Goal: Navigation & Orientation: Find specific page/section

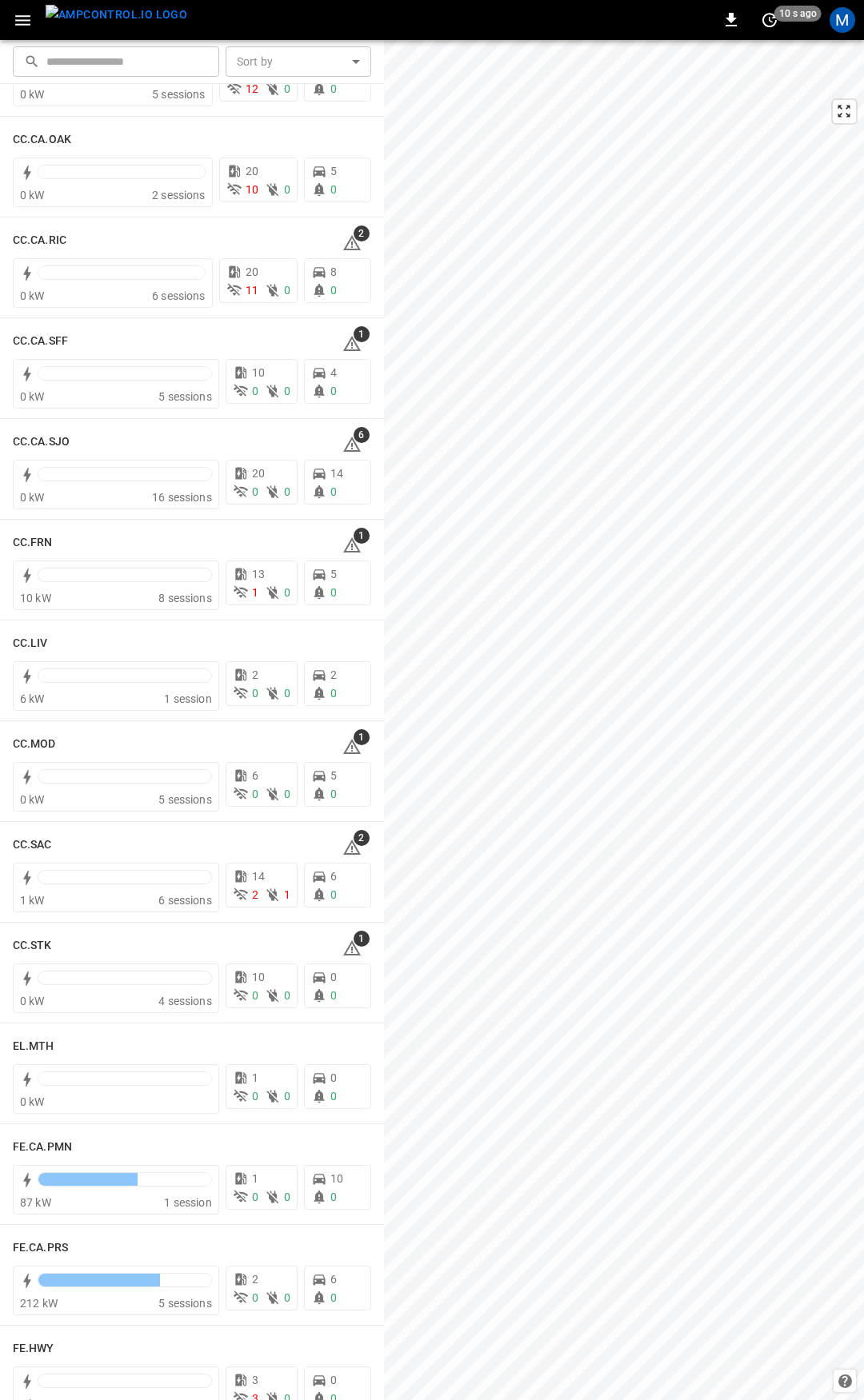
scroll to position [495, 0]
click at [42, 340] on h6 "CC.CA.SFF" at bounding box center [40, 340] width 55 height 18
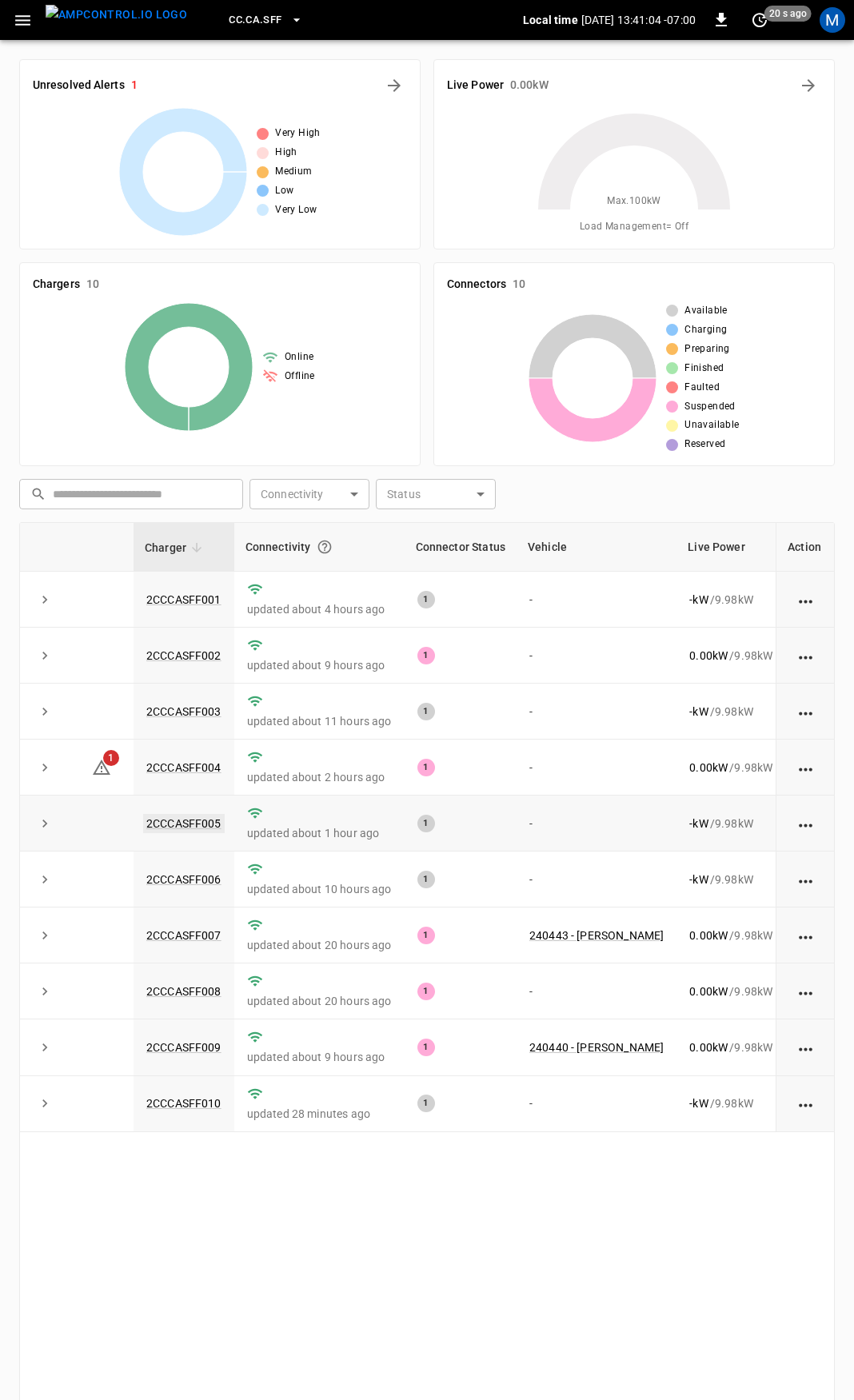
click at [196, 826] on link "2CCCASFF005" at bounding box center [184, 824] width 82 height 20
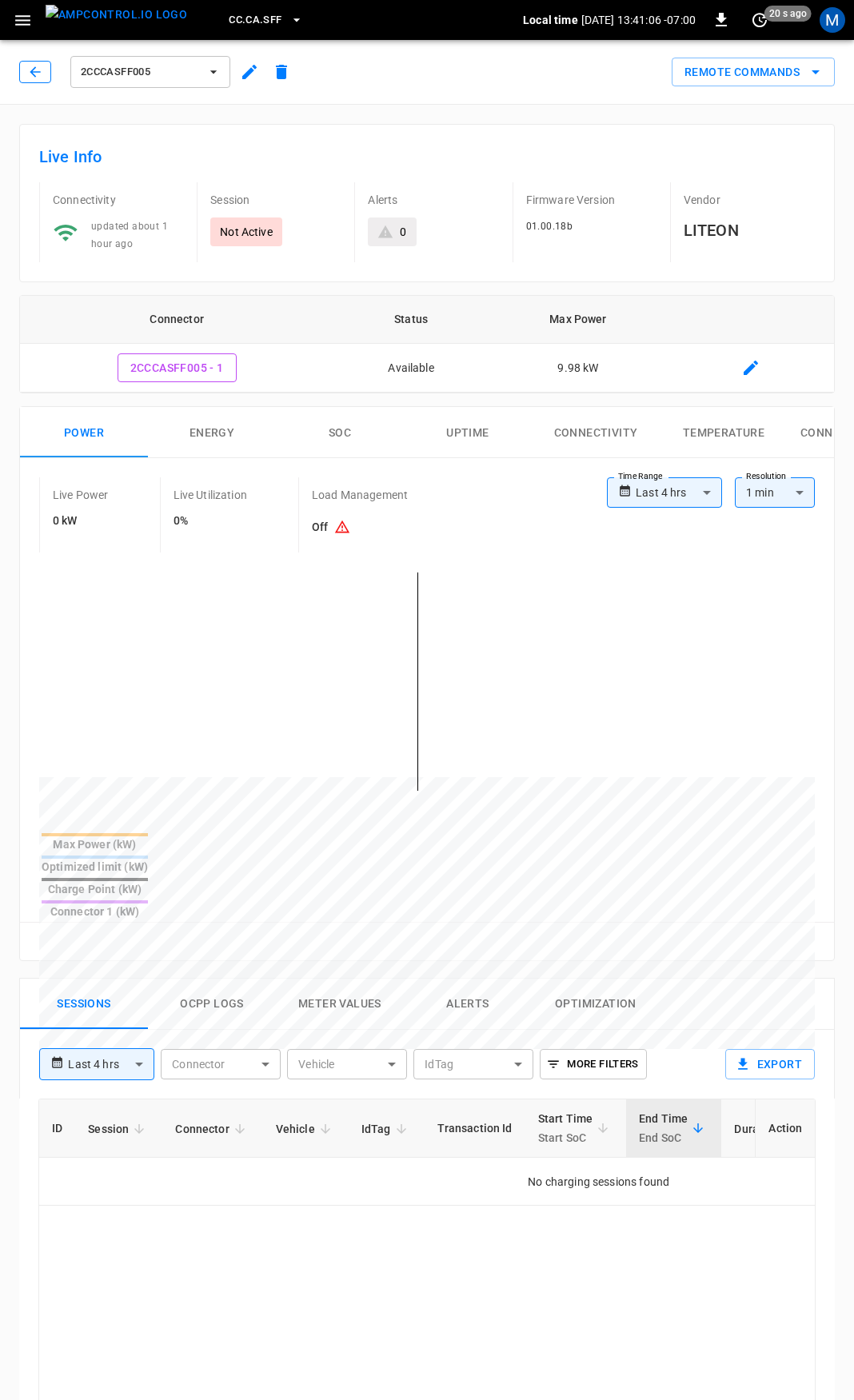
click at [43, 75] on button "button" at bounding box center [36, 71] width 32 height 22
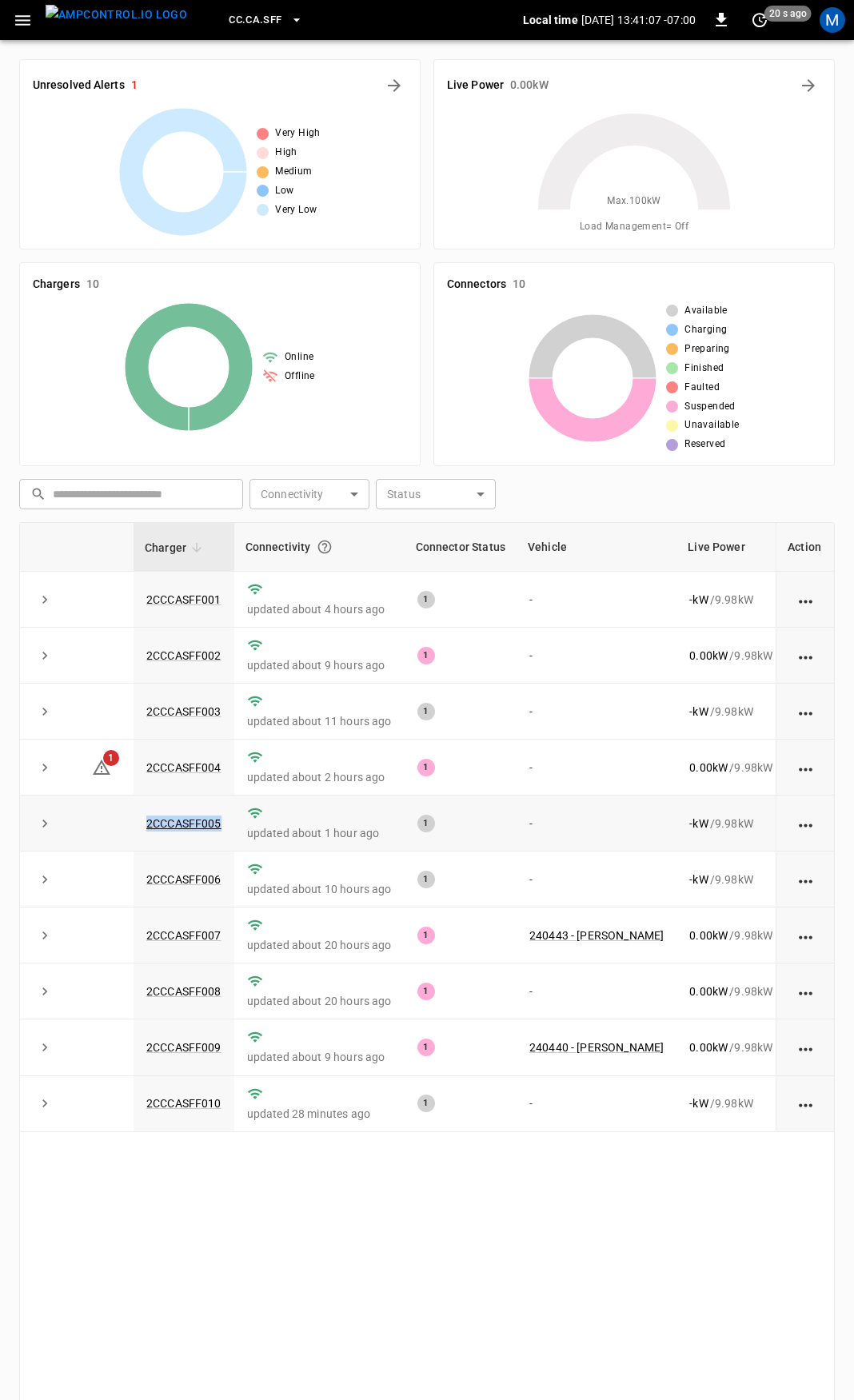
drag, startPoint x: 195, startPoint y: 829, endPoint x: 142, endPoint y: 828, distance: 53.0
click at [142, 828] on td "2CCCASFF005" at bounding box center [184, 824] width 100 height 56
copy link "2CCCASFF005"
click at [177, 824] on link "2CCCASFF005" at bounding box center [184, 824] width 82 height 20
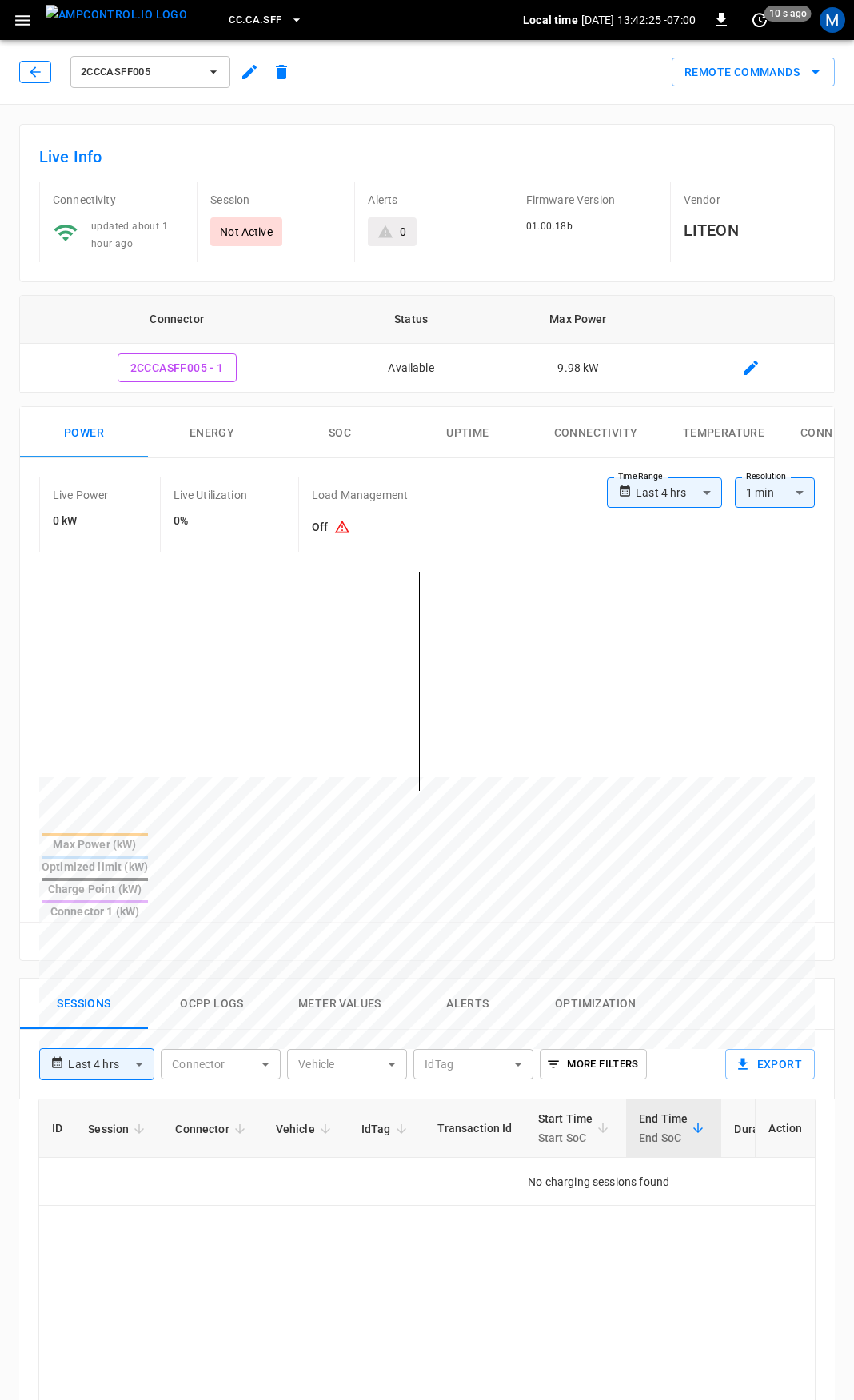
click at [41, 73] on icon "button" at bounding box center [35, 71] width 16 height 16
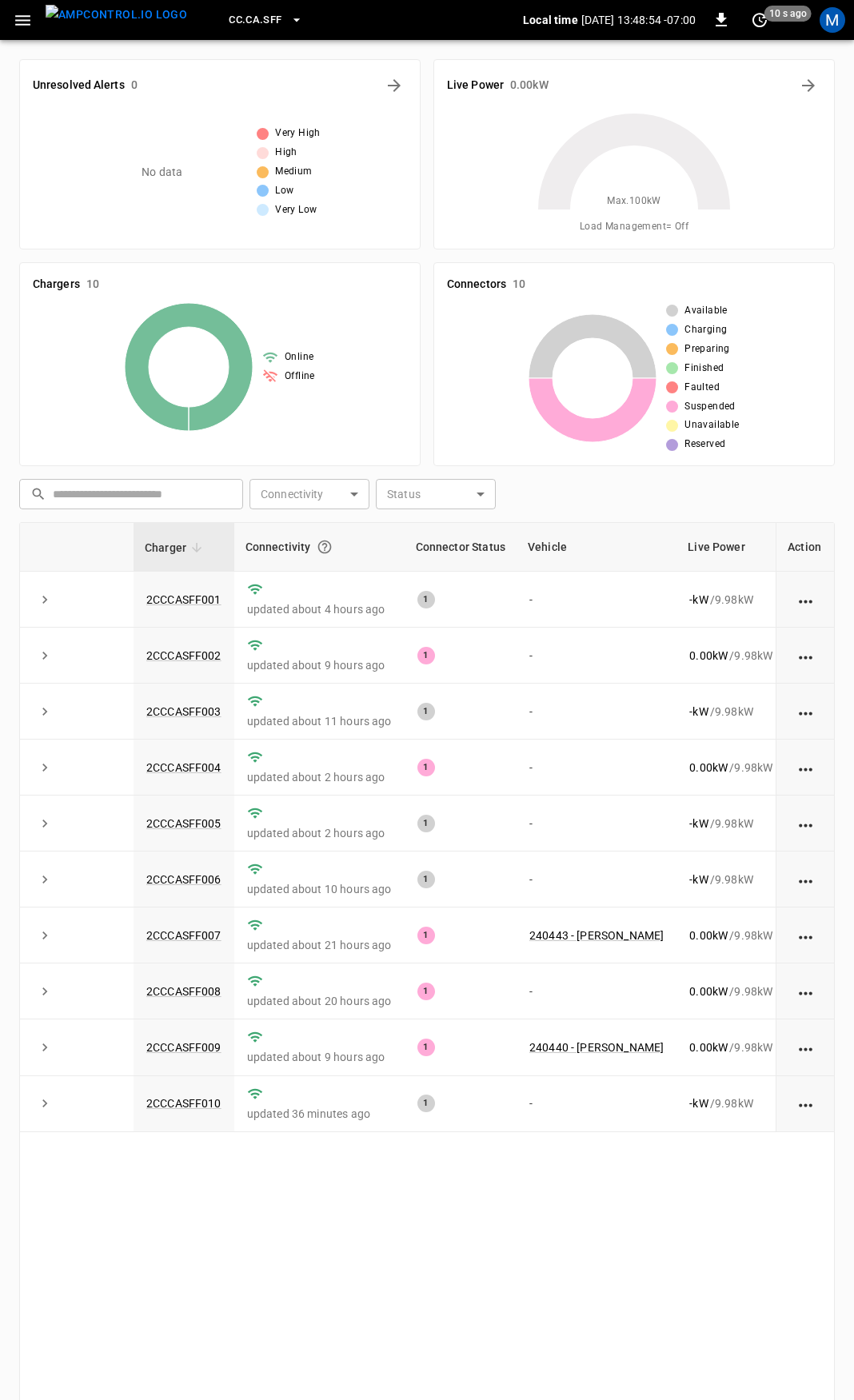
click at [20, 20] on icon "button" at bounding box center [22, 20] width 20 height 20
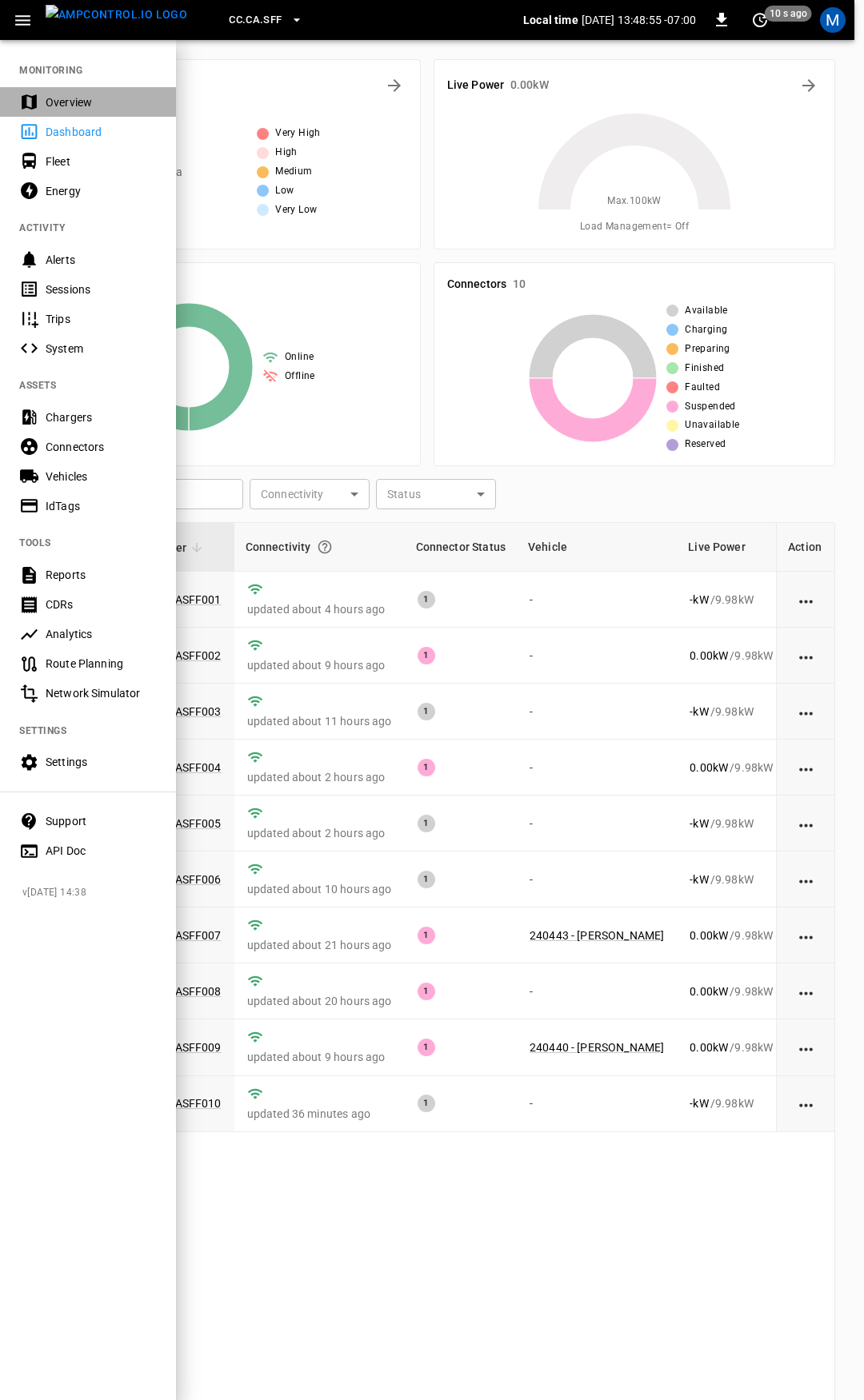
click at [117, 106] on div "Overview" at bounding box center [101, 102] width 112 height 16
